Goal: Find specific page/section: Find specific page/section

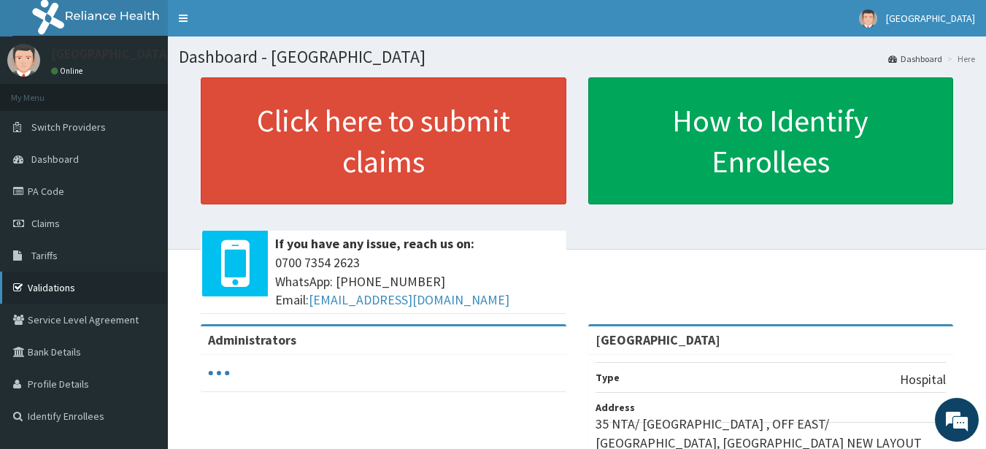
click at [55, 277] on link "Validations" at bounding box center [84, 287] width 168 height 32
click at [47, 287] on link "Validations" at bounding box center [84, 287] width 168 height 32
